Goal: Task Accomplishment & Management: Manage account settings

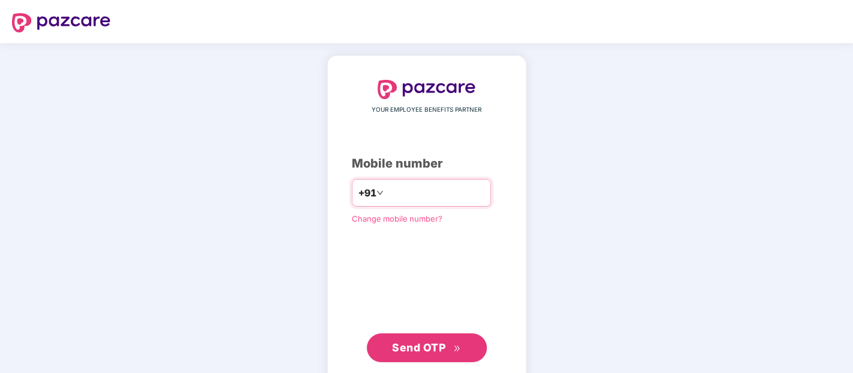
click at [434, 187] on input "number" at bounding box center [435, 192] width 98 height 19
type input "**********"
click at [438, 349] on span "Send OTP" at bounding box center [418, 347] width 53 height 13
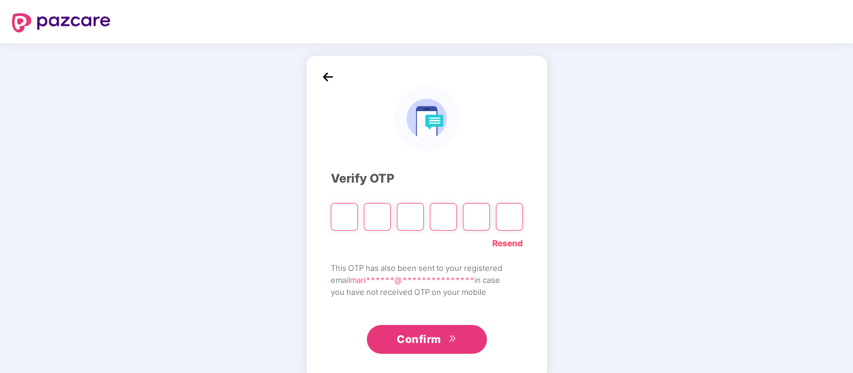
paste input "*"
type input "*"
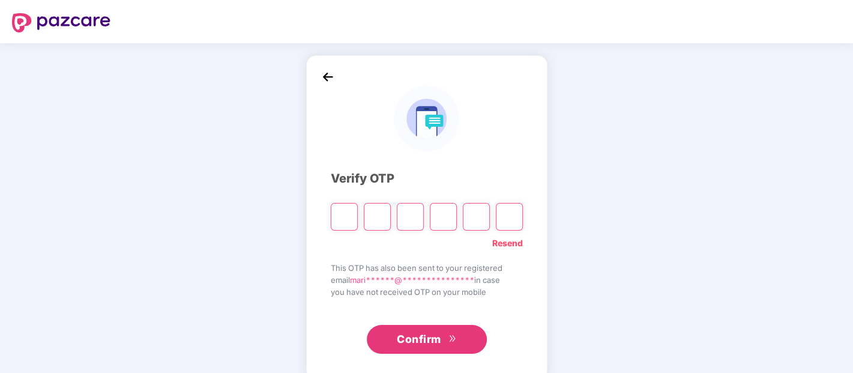
type input "*"
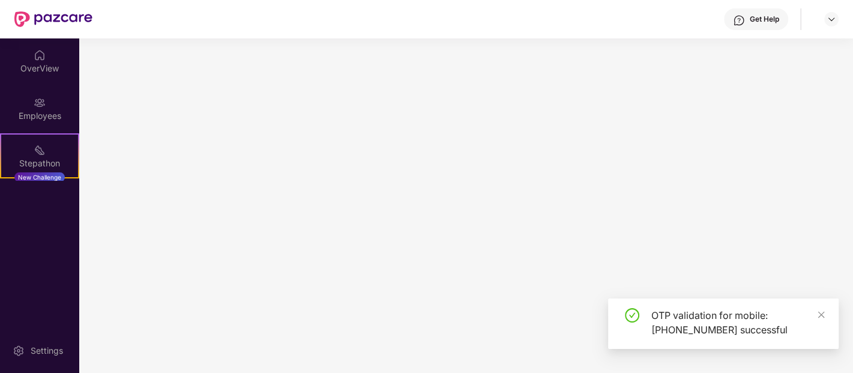
click at [431, 332] on main at bounding box center [466, 205] width 774 height 334
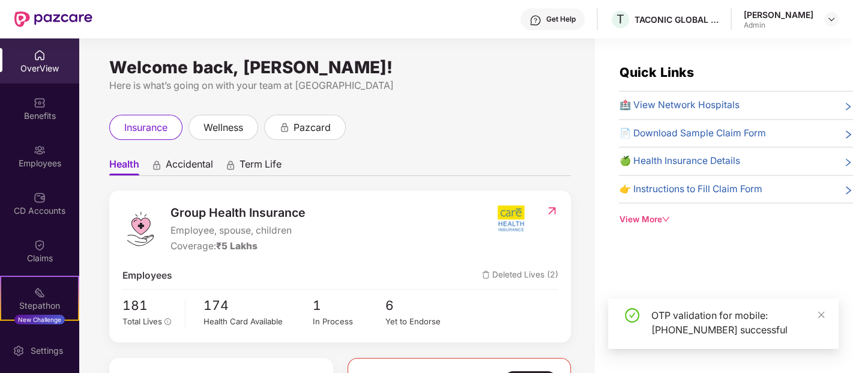
drag, startPoint x: 823, startPoint y: 311, endPoint x: 569, endPoint y: 195, distance: 279.4
click at [823, 312] on icon "close" at bounding box center [821, 314] width 8 height 8
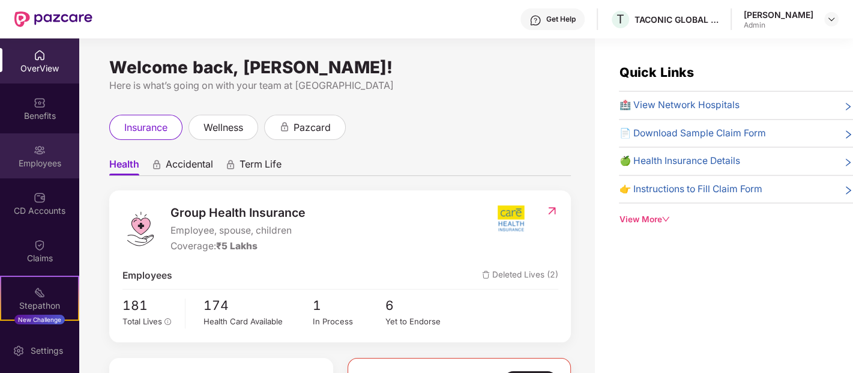
click at [43, 166] on div "Employees" at bounding box center [39, 163] width 79 height 12
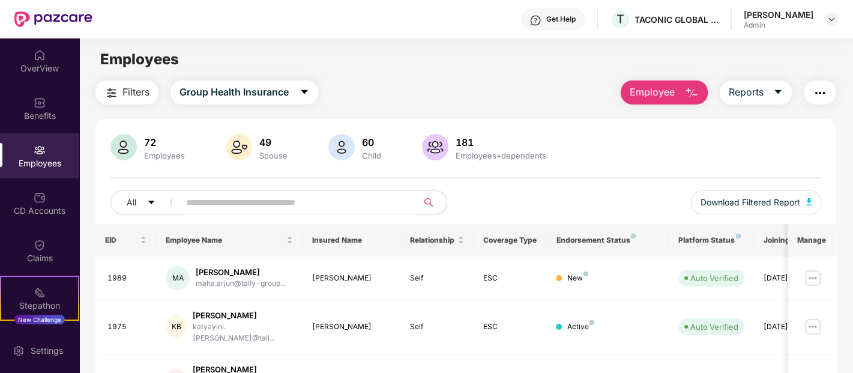
click at [223, 207] on input "text" at bounding box center [294, 202] width 216 height 18
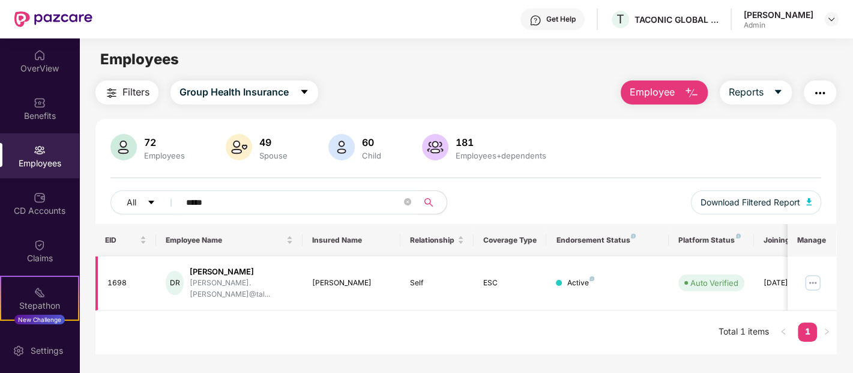
type input "*****"
click at [810, 275] on img at bounding box center [812, 282] width 19 height 19
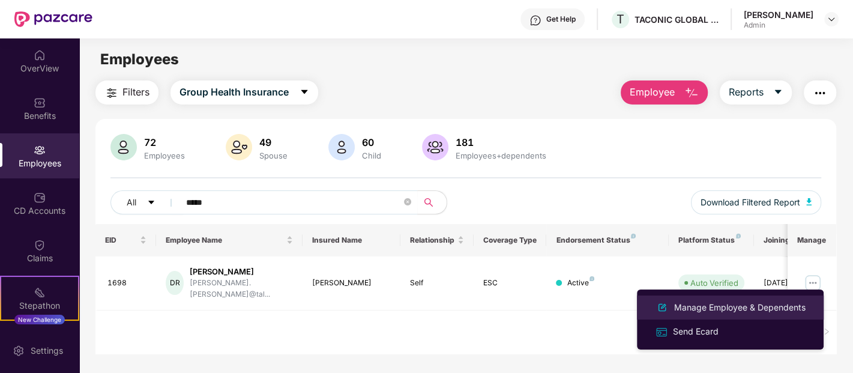
click at [748, 311] on div "Manage Employee & Dependents" at bounding box center [740, 307] width 136 height 13
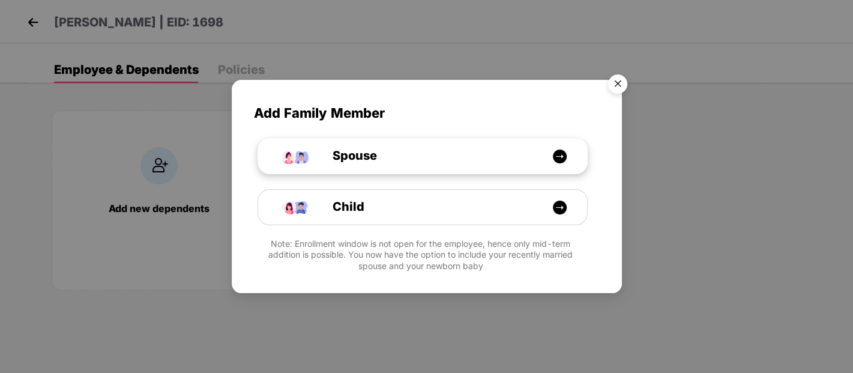
click at [429, 157] on div "Spouse" at bounding box center [429, 156] width 247 height 19
select select "****"
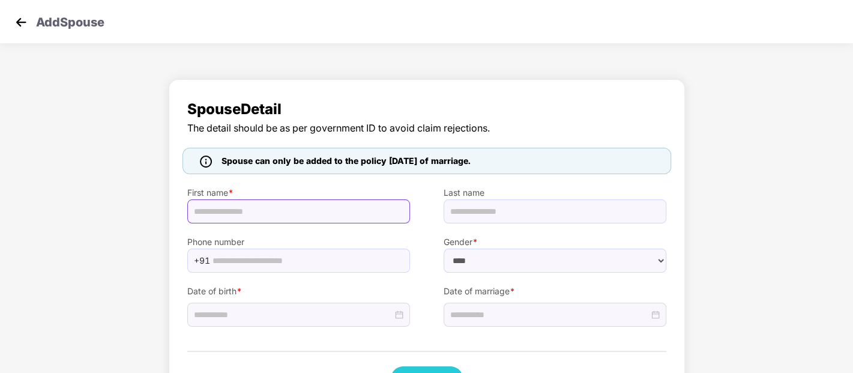
click at [340, 207] on input "text" at bounding box center [298, 211] width 223 height 24
click at [145, 169] on div "Spouse Detail The detail should be as per government ID to avoid claim rejectio…" at bounding box center [426, 247] width 853 height 348
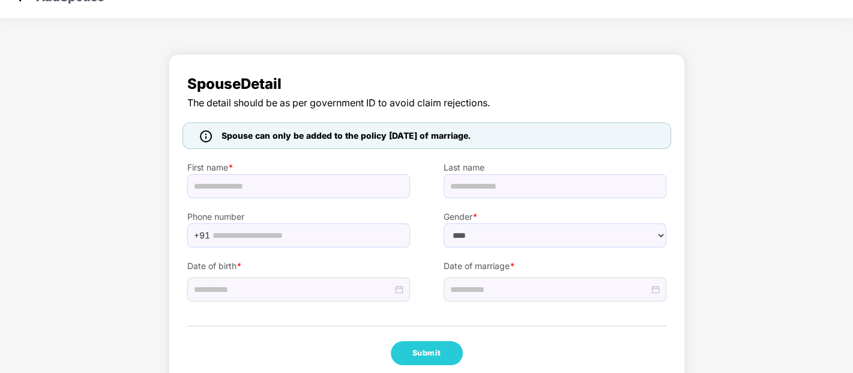
scroll to position [46, 0]
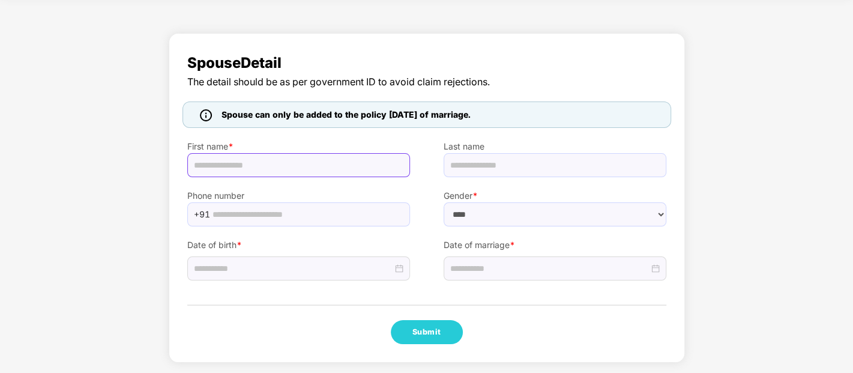
click at [321, 159] on input "text" at bounding box center [298, 165] width 223 height 24
click at [341, 112] on span "Spouse can only be added to the policy [DATE] of marriage." at bounding box center [346, 114] width 249 height 13
click at [342, 130] on div "First name *" at bounding box center [299, 152] width 256 height 49
